Goal: Information Seeking & Learning: Learn about a topic

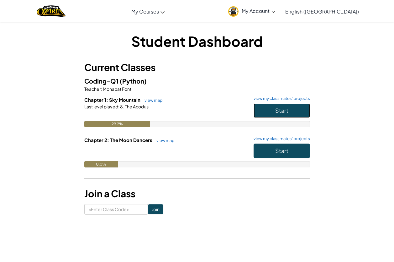
click at [297, 107] on button "Start" at bounding box center [282, 110] width 56 height 14
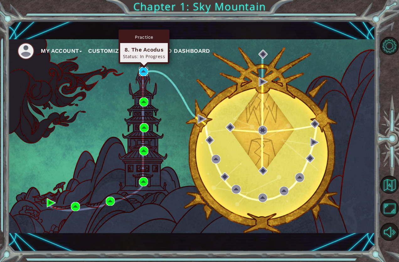
click at [141, 71] on img at bounding box center [143, 71] width 9 height 9
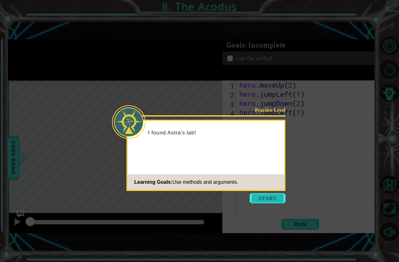
click at [276, 195] on button "Start" at bounding box center [268, 198] width 36 height 10
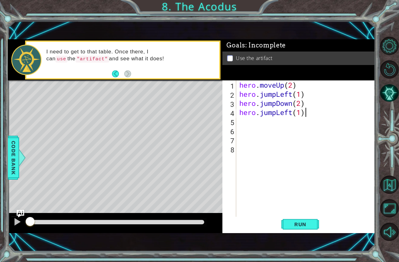
click at [311, 112] on div "hero . moveUp ( 2 ) hero . jumpLeft ( 1 ) hero . jumpDown ( 2 ) hero . jumpLeft…" at bounding box center [307, 157] width 138 height 155
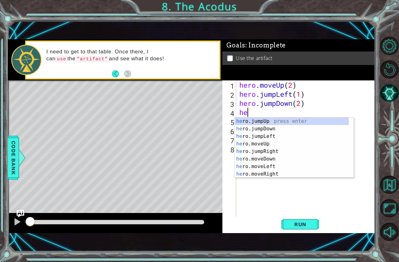
type textarea "h"
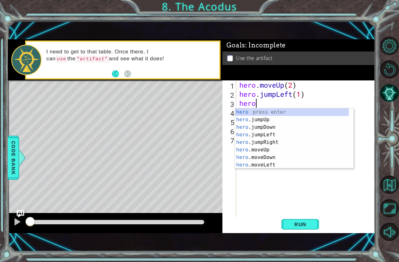
type textarea "h"
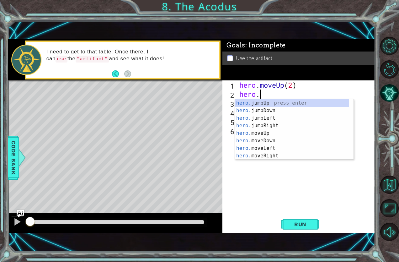
type textarea "h"
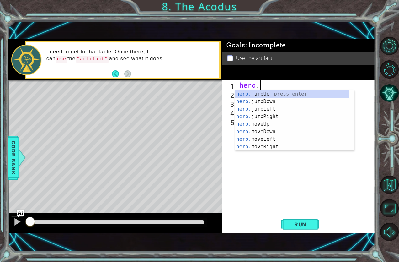
type textarea "h"
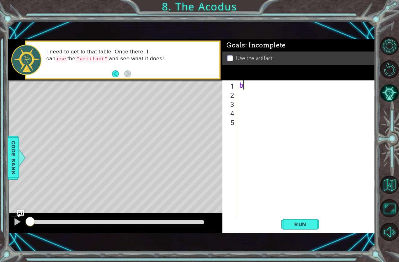
type textarea "b"
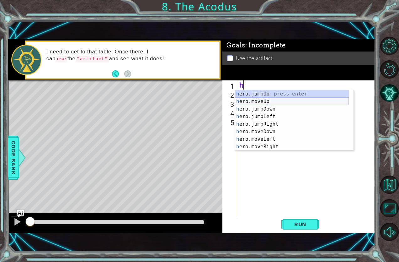
click at [265, 99] on div "h ero.jumpUp press enter h ero.moveUp press enter h ero.jumpDown press enter h …" at bounding box center [292, 127] width 114 height 75
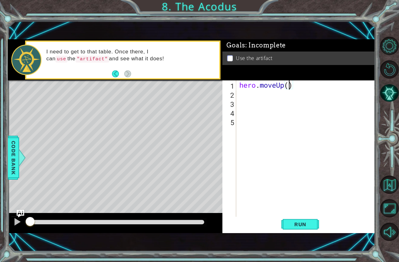
scroll to position [0, 2]
type textarea "hero.moveUp(2)"
click at [317, 220] on button "Run" at bounding box center [300, 223] width 38 height 15
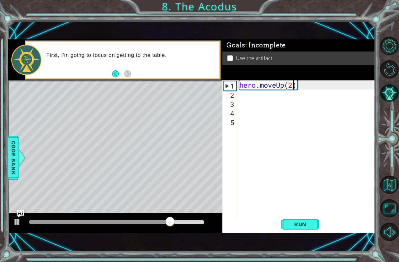
click at [245, 96] on div "hero . moveUp ( 2 )" at bounding box center [307, 157] width 138 height 155
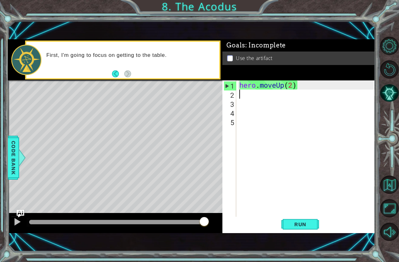
click at [240, 97] on div "hero . moveUp ( 2 )" at bounding box center [307, 157] width 138 height 155
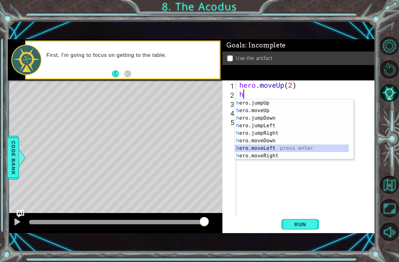
click at [274, 149] on div "h ero.jumpUp press enter h ero.moveUp press enter h ero.jumpDown press enter h …" at bounding box center [292, 136] width 114 height 75
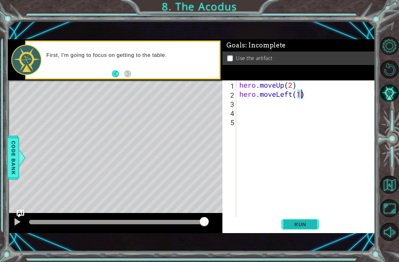
type textarea "hero.moveLeft(1)"
click at [308, 222] on span "Run" at bounding box center [300, 224] width 25 height 6
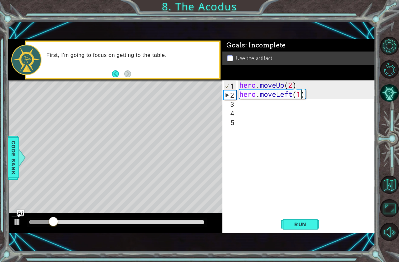
click at [244, 108] on div "hero . moveUp ( 2 ) hero . moveLeft ( 1 )" at bounding box center [307, 157] width 138 height 155
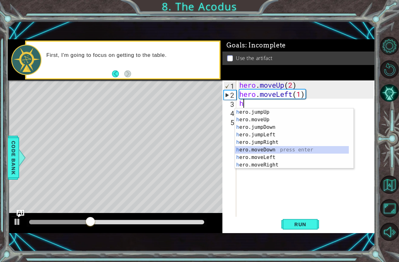
click at [277, 148] on div "h ero.jumpUp press enter h ero.moveUp press enter h ero.jumpDown press enter h …" at bounding box center [292, 145] width 114 height 75
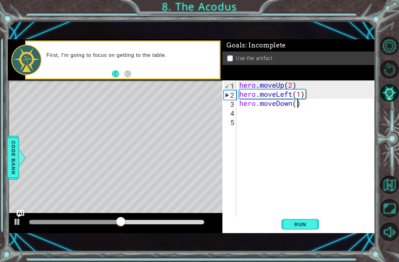
type textarea "hero.moveDown(2)"
click at [243, 112] on div "hero . moveUp ( 2 ) hero . moveLeft ( 1 ) hero . moveDown ( 2 )" at bounding box center [307, 157] width 138 height 155
type textarea "h"
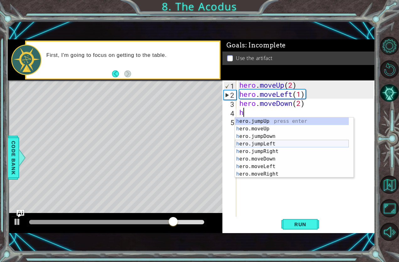
click at [277, 142] on div "h ero.jumpUp press enter h ero.moveUp press enter h ero.jumpDown press enter h …" at bounding box center [292, 154] width 114 height 75
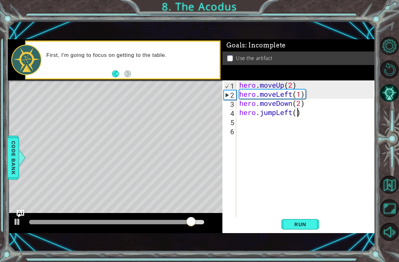
click at [297, 115] on div "hero . moveUp ( 2 ) hero . moveLeft ( 1 ) hero . moveDown ( 2 ) hero . jumpLeft…" at bounding box center [307, 157] width 138 height 155
type textarea "hero.jumpLeft(1)"
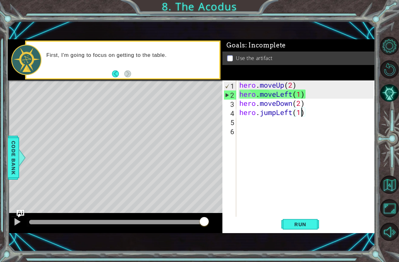
click at [245, 122] on div "hero . moveUp ( 2 ) hero . moveLeft ( 1 ) hero . moveDown ( 2 ) hero . jumpLeft…" at bounding box center [307, 157] width 138 height 155
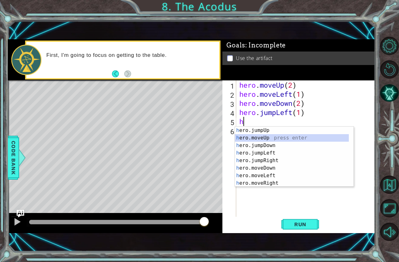
click at [271, 134] on div "h ero.jumpUp press enter h ero.moveUp press enter h ero.jumpDown press enter h …" at bounding box center [292, 163] width 114 height 75
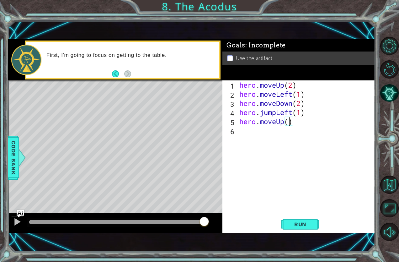
type textarea "hero.moveUp(2)"
click at [239, 128] on div "hero . moveUp ( 2 ) hero . moveLeft ( 1 ) hero . moveDown ( 2 ) hero . jumpLeft…" at bounding box center [307, 157] width 138 height 155
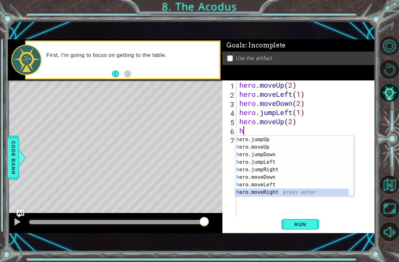
click at [270, 189] on div "h ero.jumpUp press enter h ero.moveUp press enter h ero.jumpDown press enter h …" at bounding box center [292, 172] width 114 height 75
type textarea "hero.moveRight(1)"
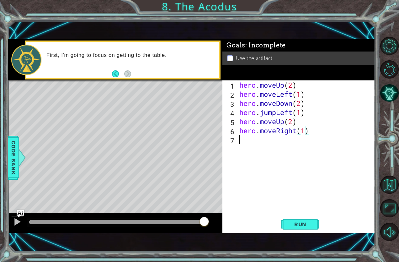
click at [245, 138] on div "hero . moveUp ( 2 ) hero . moveLeft ( 1 ) hero . moveDown ( 2 ) hero . jumpLeft…" at bounding box center [307, 157] width 138 height 155
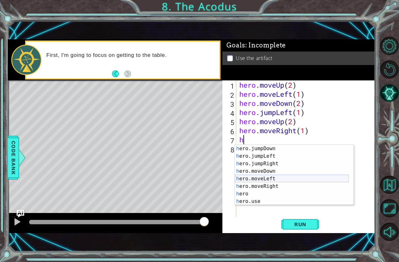
scroll to position [15, 0]
click at [263, 200] on div "h ero.jumpDown press enter h ero.jumpLeft press enter h ero.jumpRight press ent…" at bounding box center [292, 182] width 114 height 75
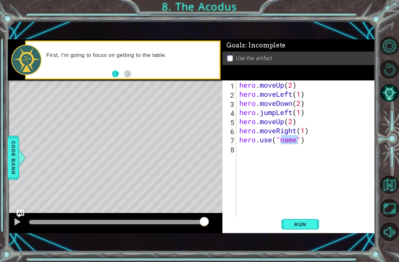
click at [114, 74] on button "Back" at bounding box center [118, 73] width 12 height 7
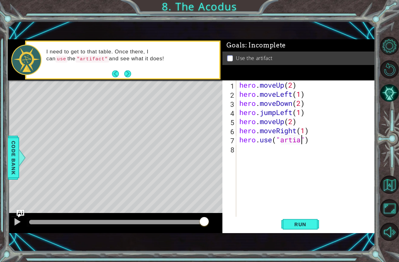
scroll to position [0, 3]
type textarea "hero.use("artiact")"
click at [300, 222] on span "Run" at bounding box center [300, 224] width 25 height 6
